Goal: Navigation & Orientation: Find specific page/section

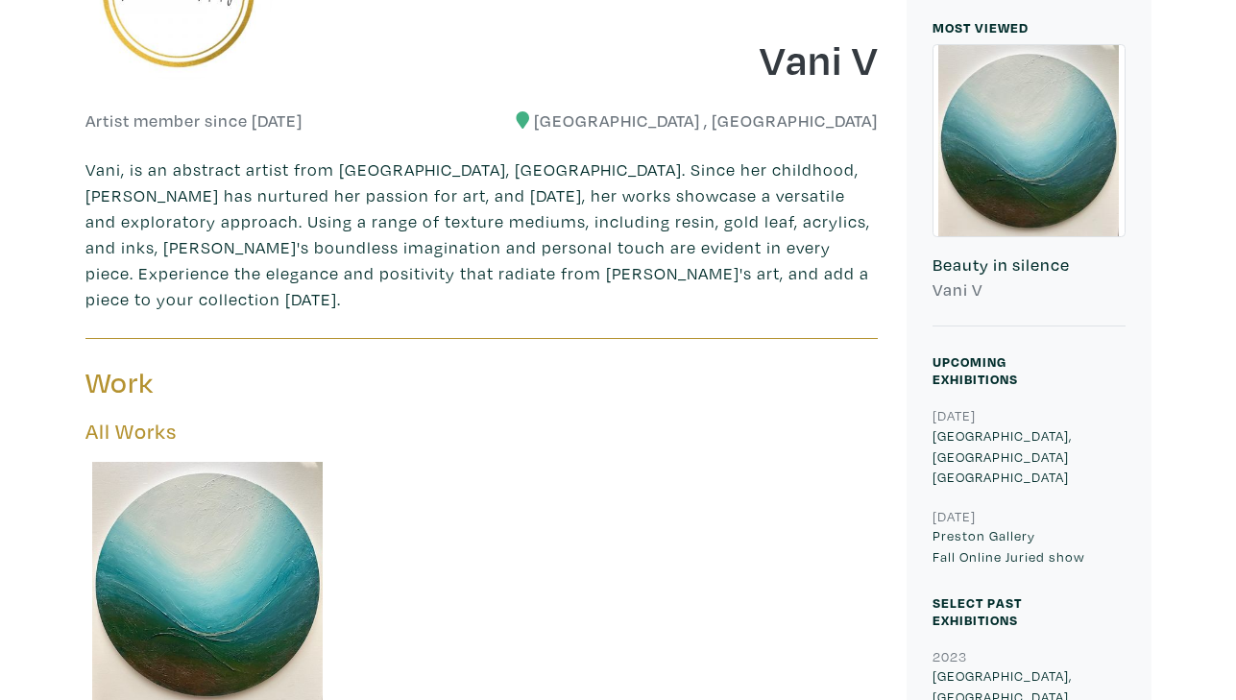
scroll to position [425, 0]
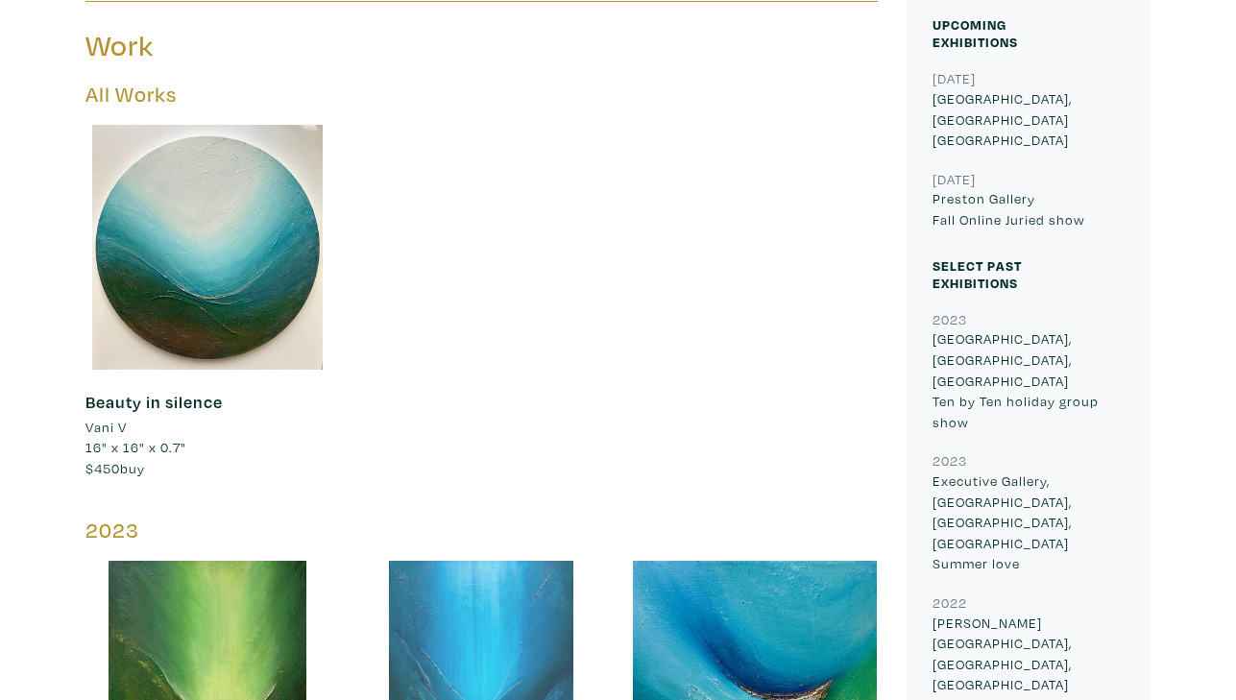
scroll to position [604, 0]
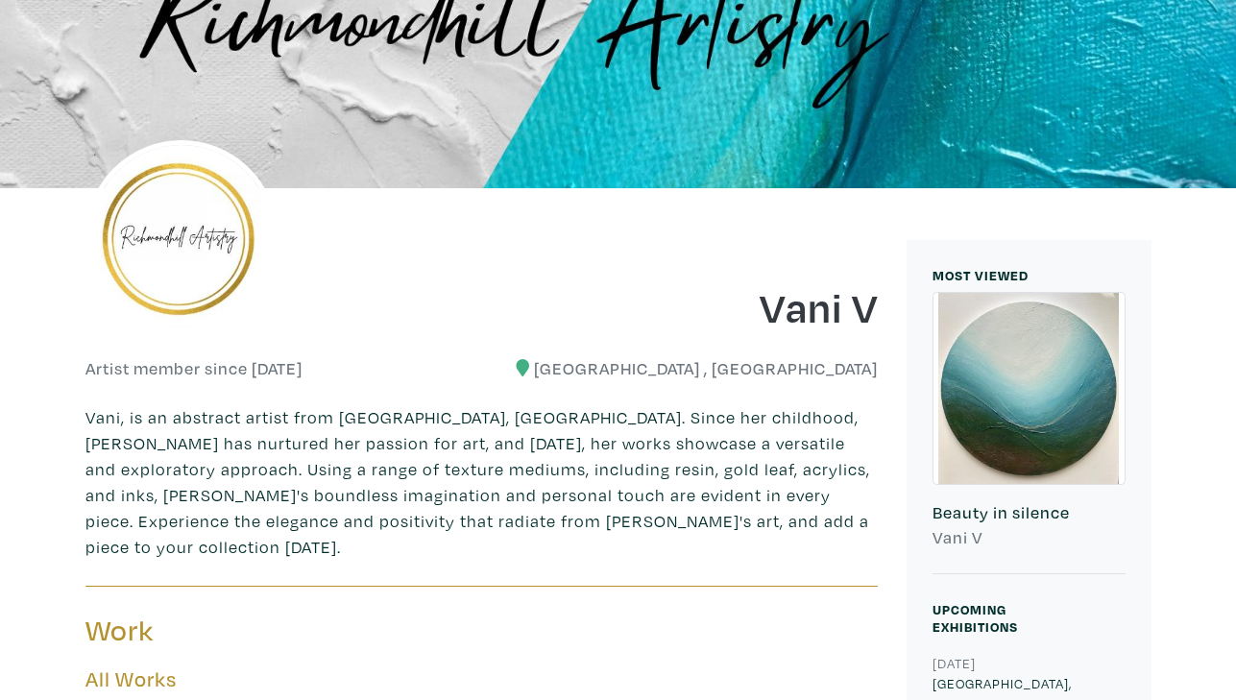
scroll to position [0, 0]
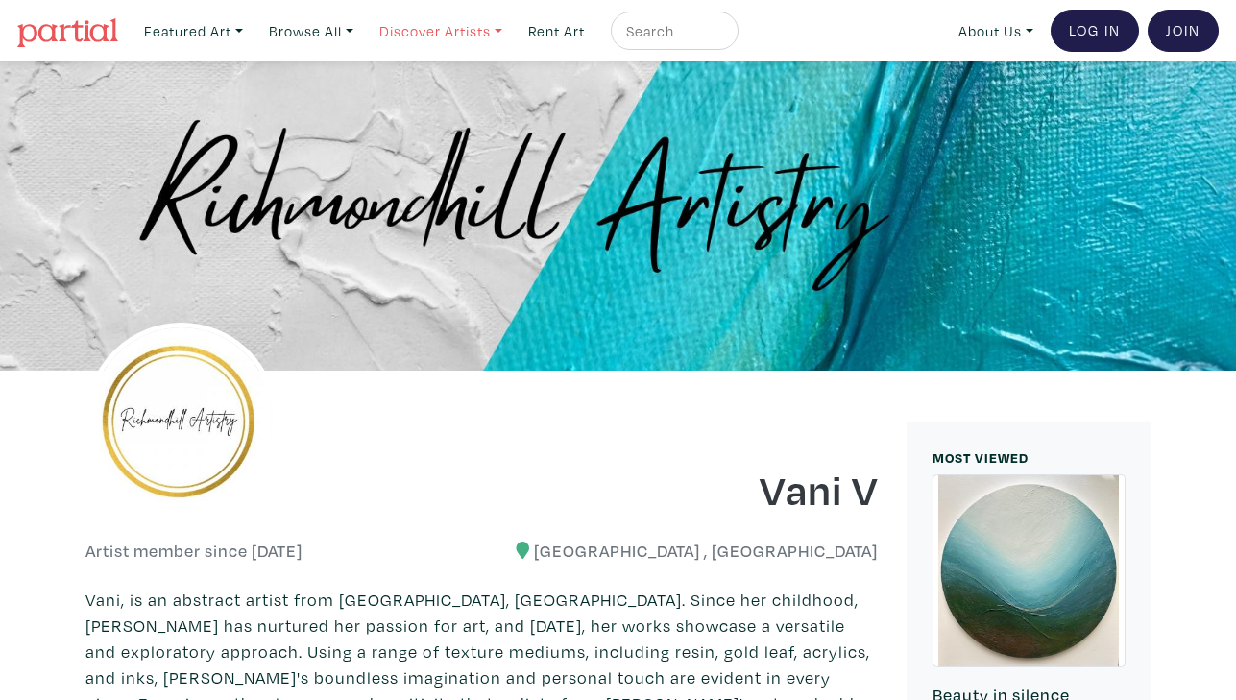
click at [447, 24] on link "Discover Artists" at bounding box center [441, 31] width 140 height 39
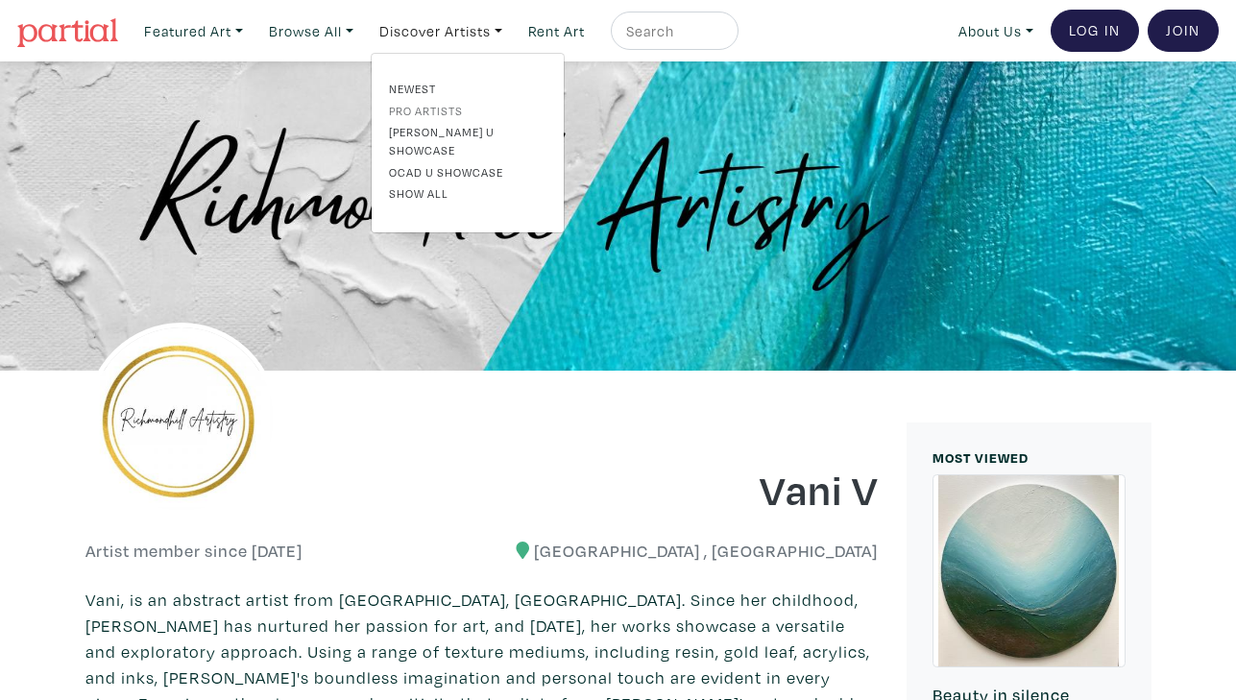
click at [433, 109] on link "Pro artists" at bounding box center [467, 110] width 157 height 17
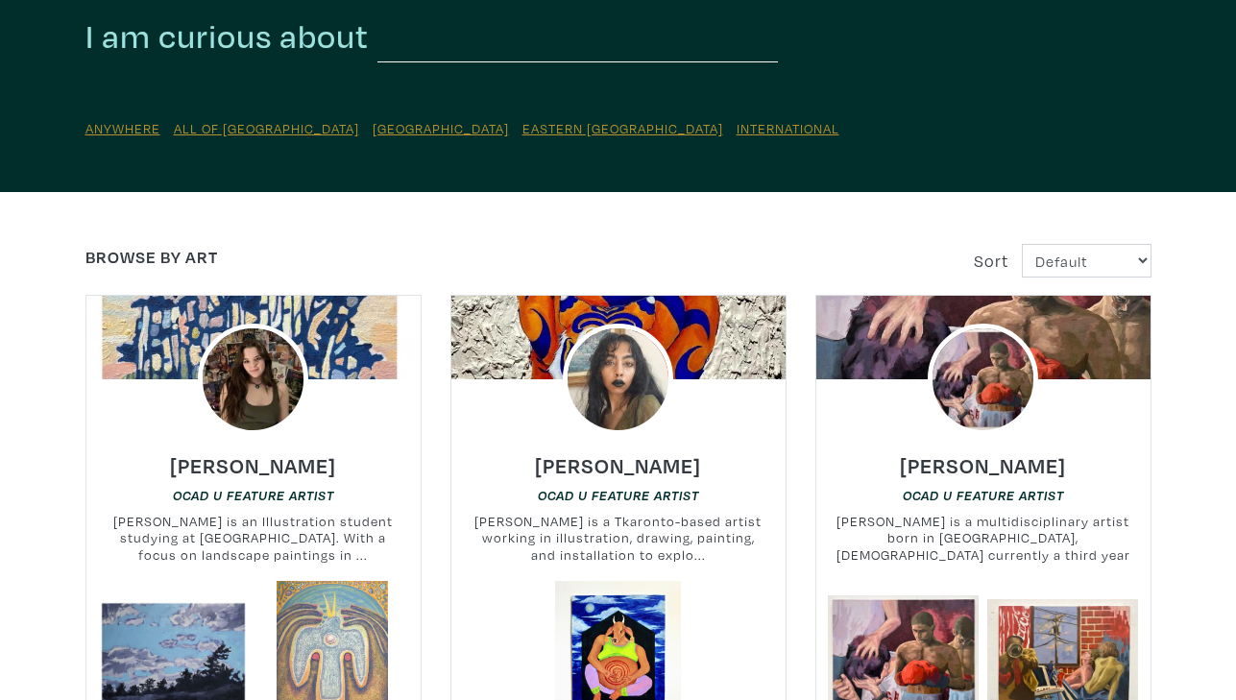
scroll to position [160, 0]
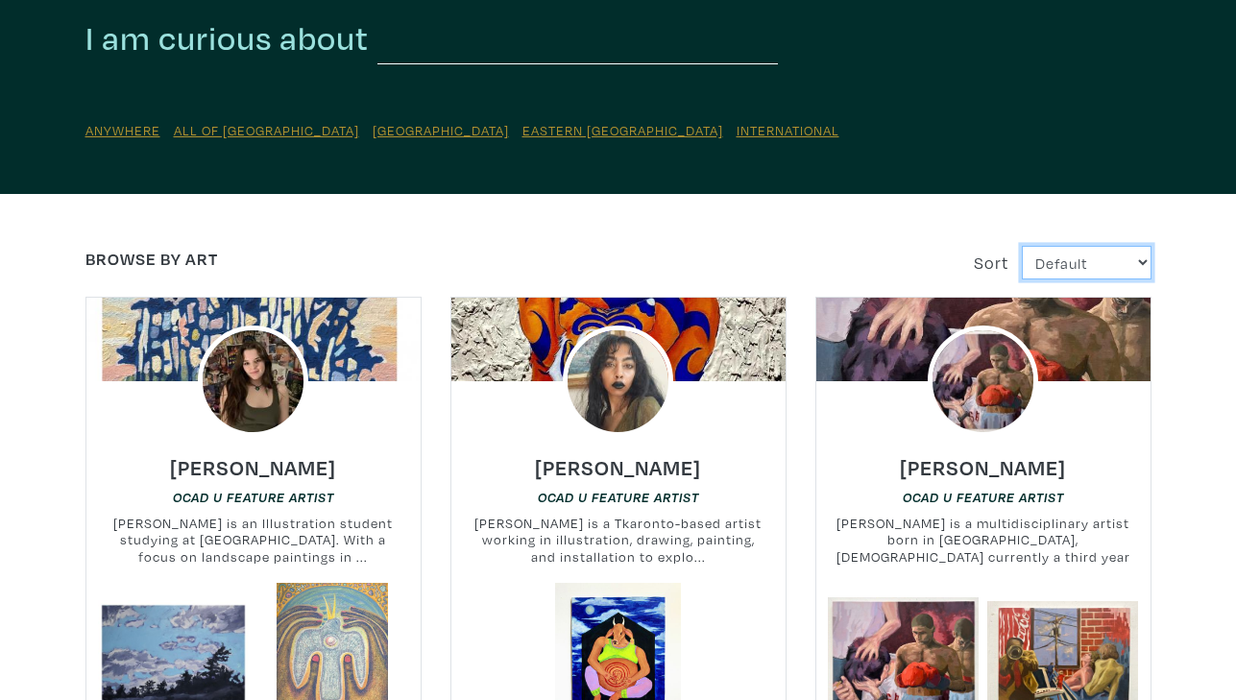
click at [1066, 262] on select "Default Most Viewed Newest A-Z Z-A" at bounding box center [1087, 263] width 130 height 34
select select "fname_asc"
click at [1022, 246] on select "Default Most Viewed Newest A-Z Z-A" at bounding box center [1087, 263] width 130 height 34
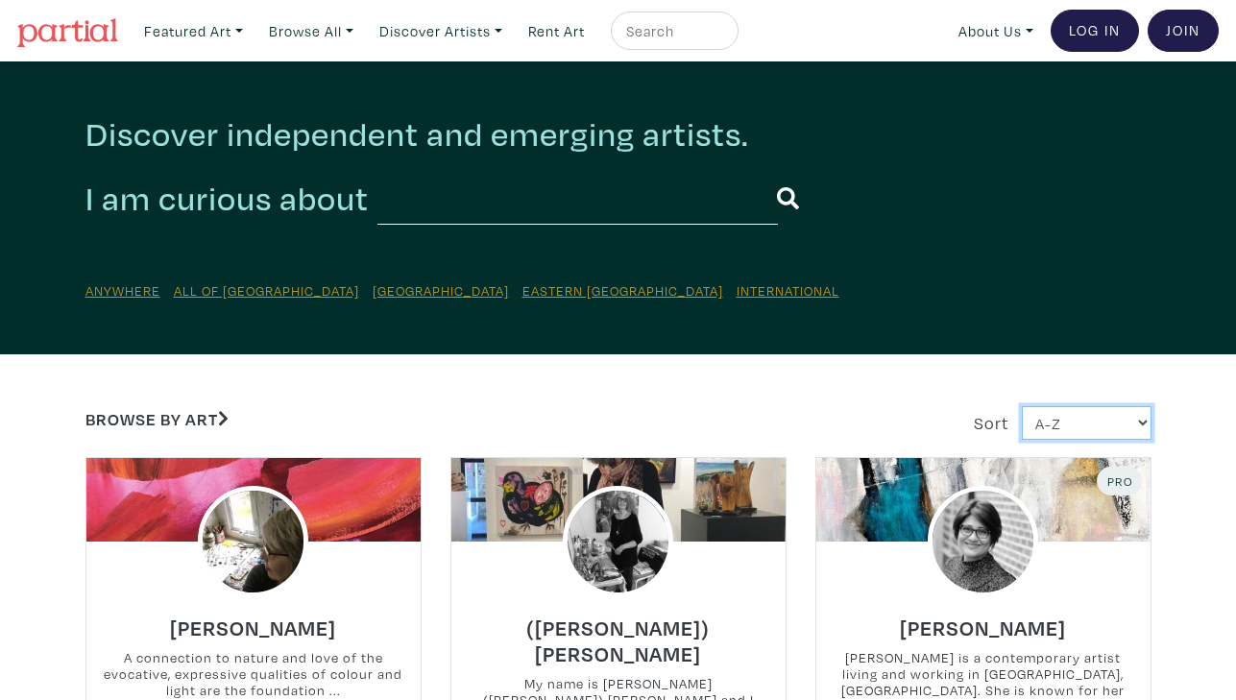
click at [1060, 426] on select "Default Most Viewed Newest A-Z Z-A" at bounding box center [1087, 423] width 130 height 34
select select "fname_desc"
click at [1022, 406] on select "Default Most Viewed Newest A-Z Z-A" at bounding box center [1087, 423] width 130 height 34
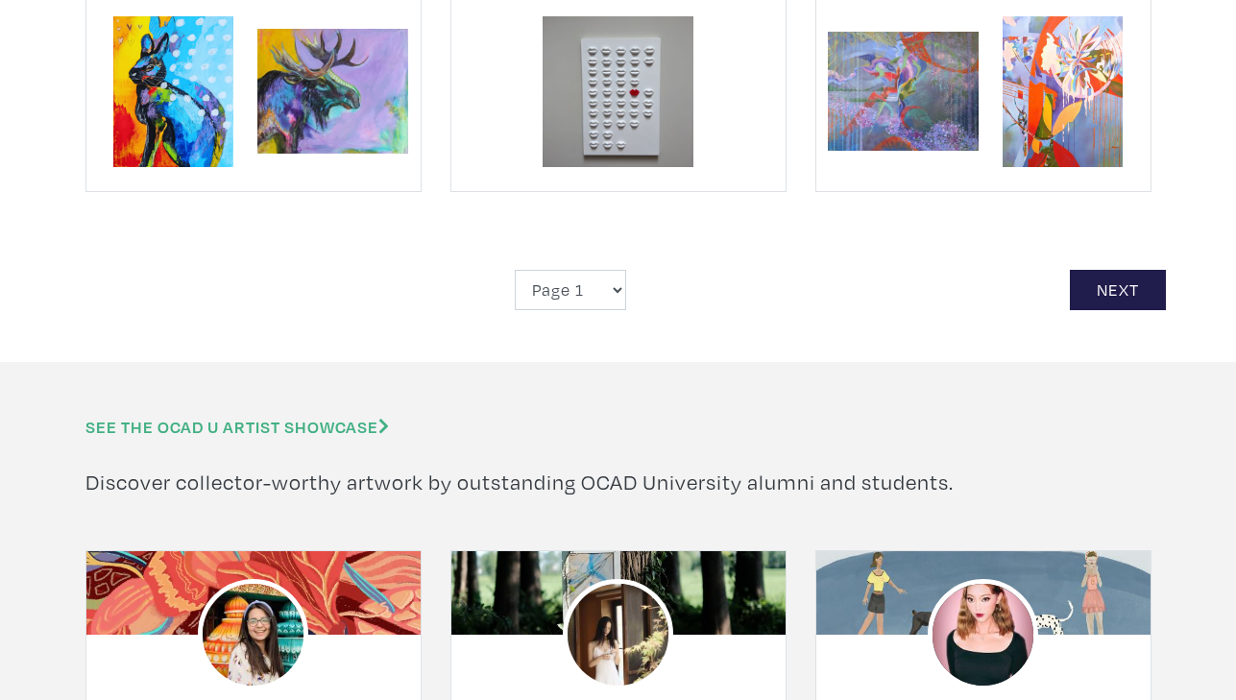
scroll to position [4581, 0]
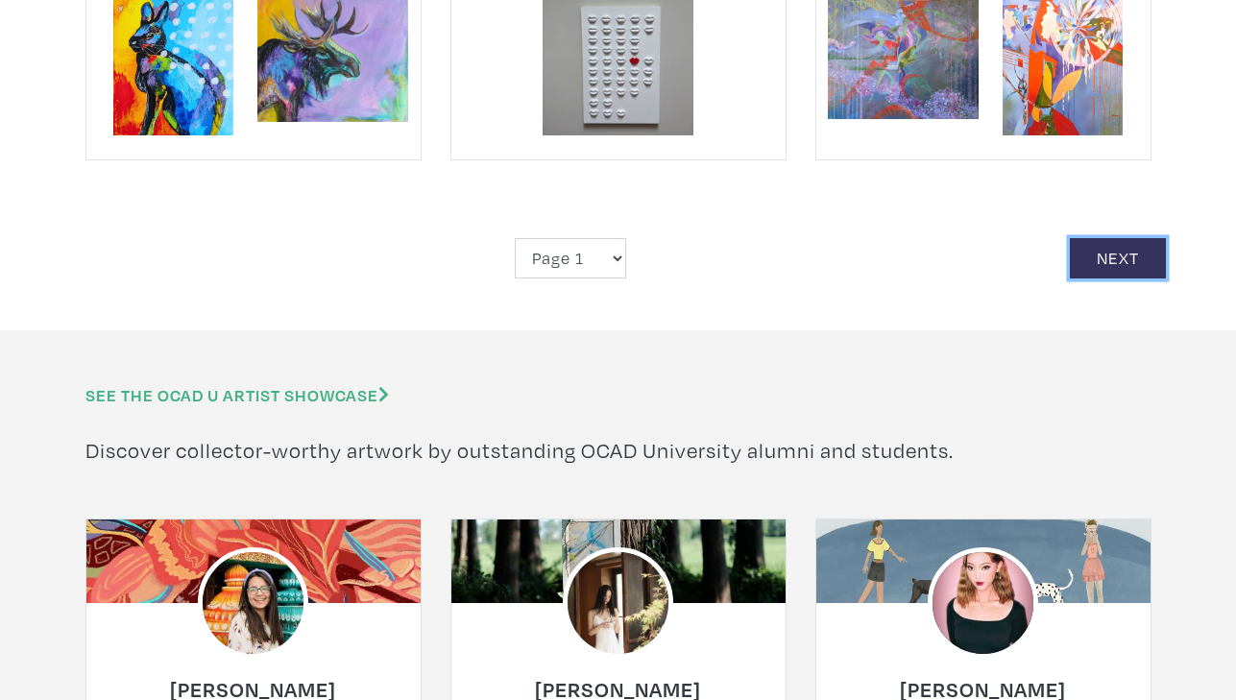
click at [1094, 238] on link "Next" at bounding box center [1118, 258] width 96 height 41
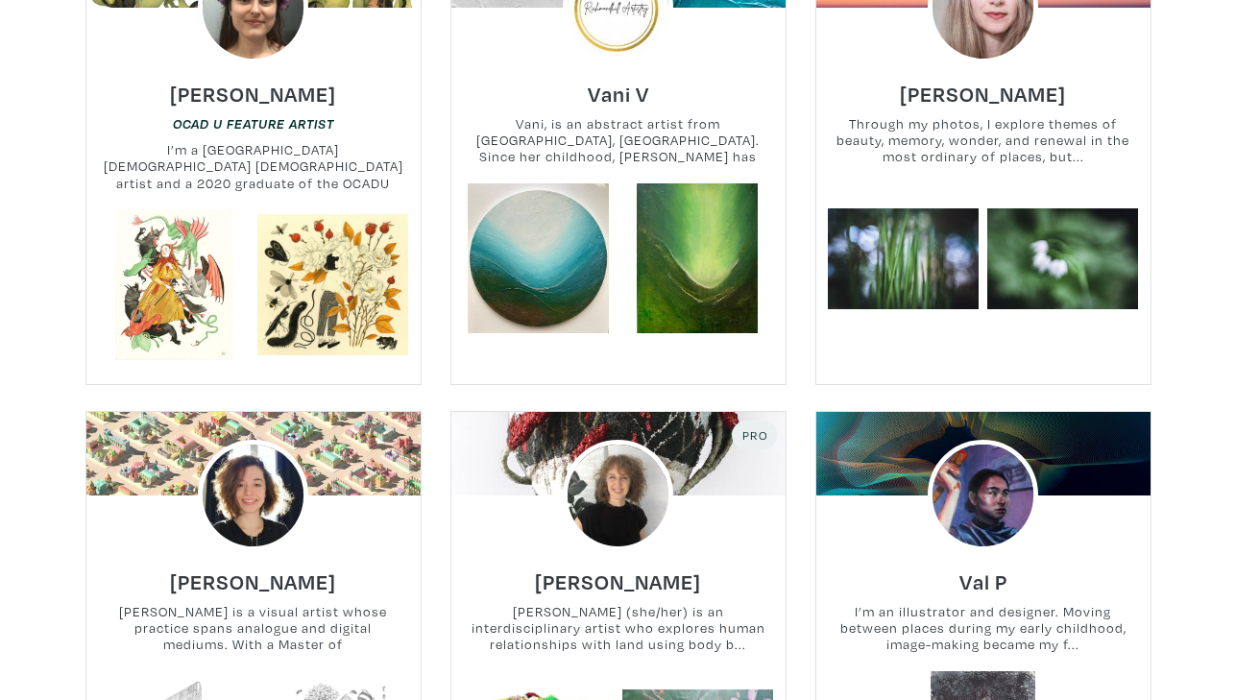
scroll to position [546, 0]
